Goal: Task Accomplishment & Management: Manage account settings

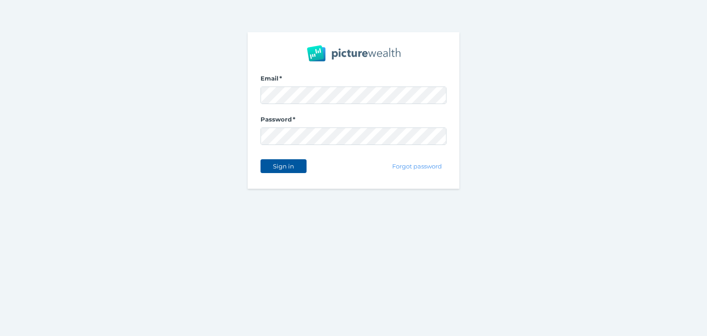
click at [280, 163] on span "Sign in" at bounding box center [283, 165] width 29 height 7
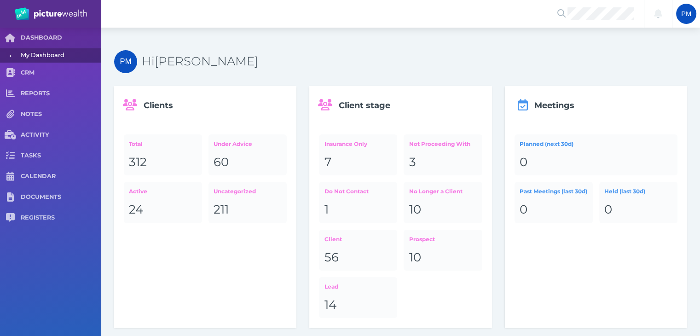
click at [232, 194] on span "Uncategorized" at bounding box center [235, 191] width 42 height 7
click at [123, 140] on div "Total 312 Under Advice 60 Active 24 Uncategorized 211" at bounding box center [205, 179] width 182 height 108
click at [133, 143] on span "Total" at bounding box center [136, 143] width 14 height 7
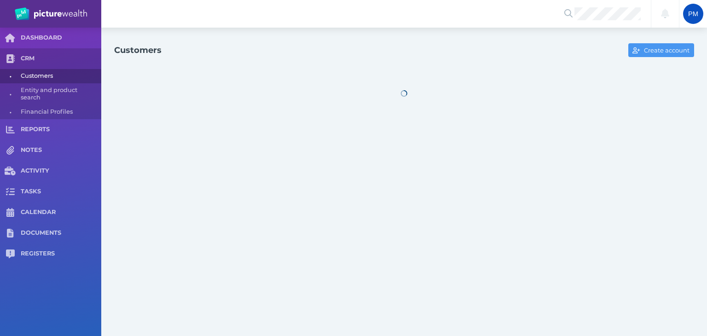
select select "25"
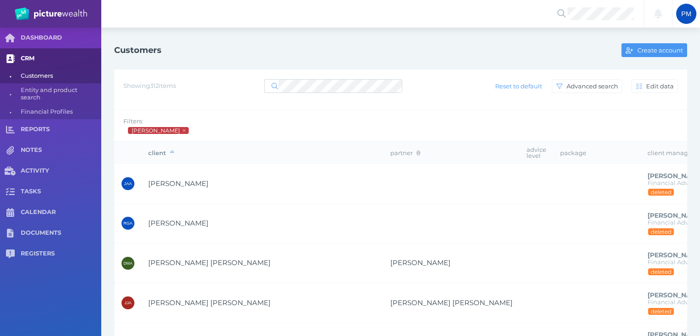
click at [27, 62] on link "CRM" at bounding box center [50, 58] width 101 height 21
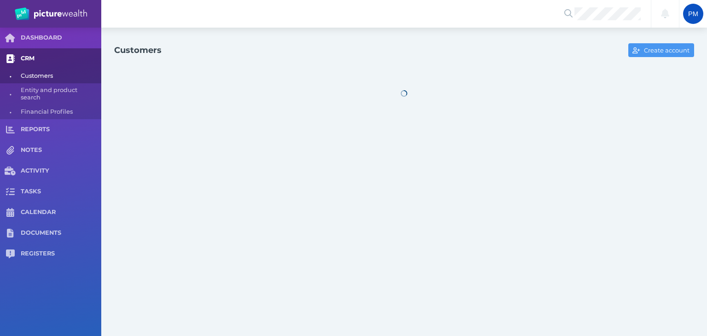
select select "25"
